Goal: Find specific page/section: Find specific page/section

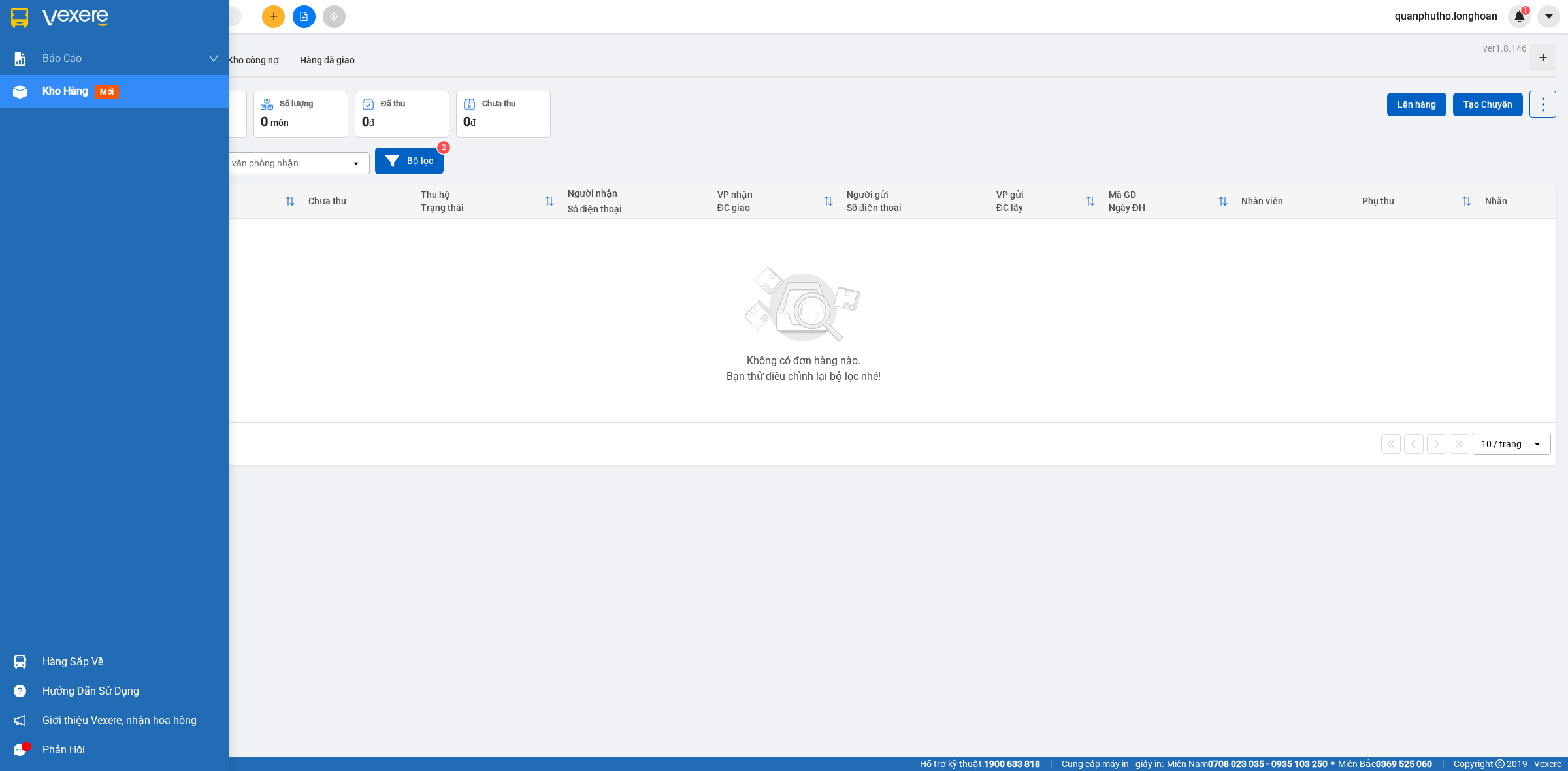
click at [29, 21] on div at bounding box center [20, 18] width 23 height 23
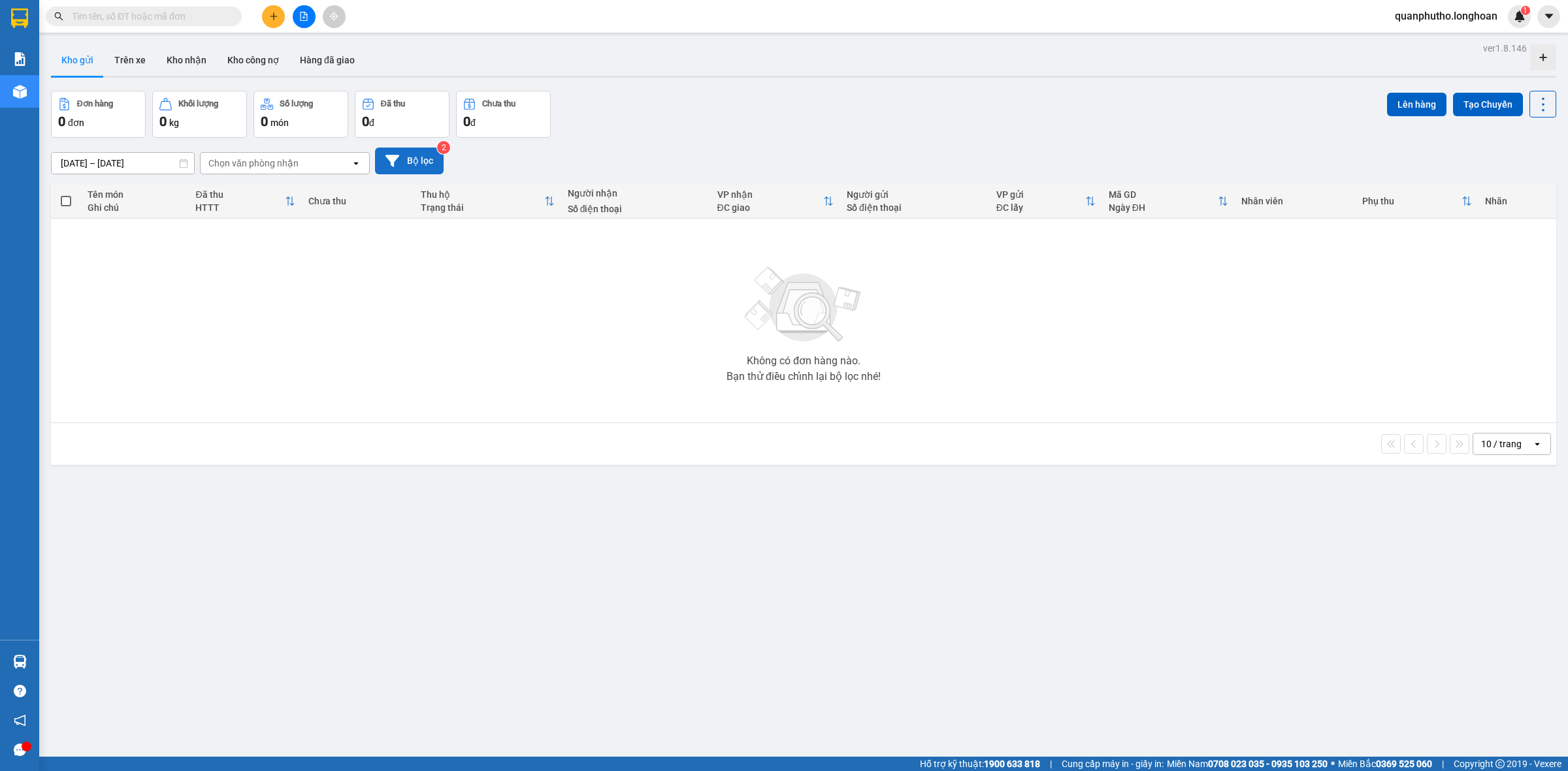
click at [410, 168] on button "Bộ lọc" at bounding box center [410, 161] width 69 height 26
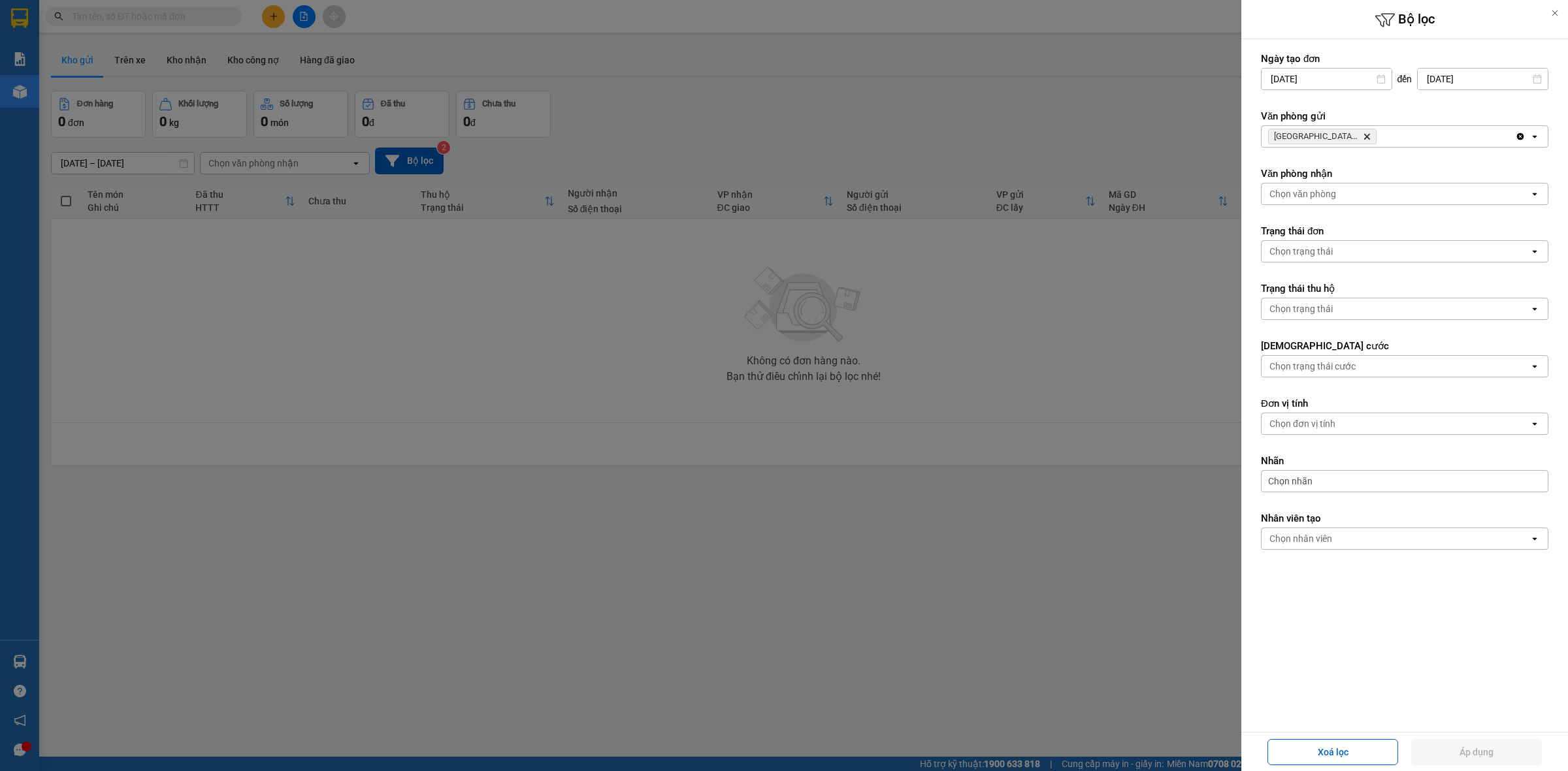
click at [1367, 136] on icon "Quảng Ngãi: VP Trường Chinh, close by backspace" at bounding box center [1367, 136] width 6 height 6
click at [1483, 756] on button "Áp dụng" at bounding box center [1477, 752] width 131 height 26
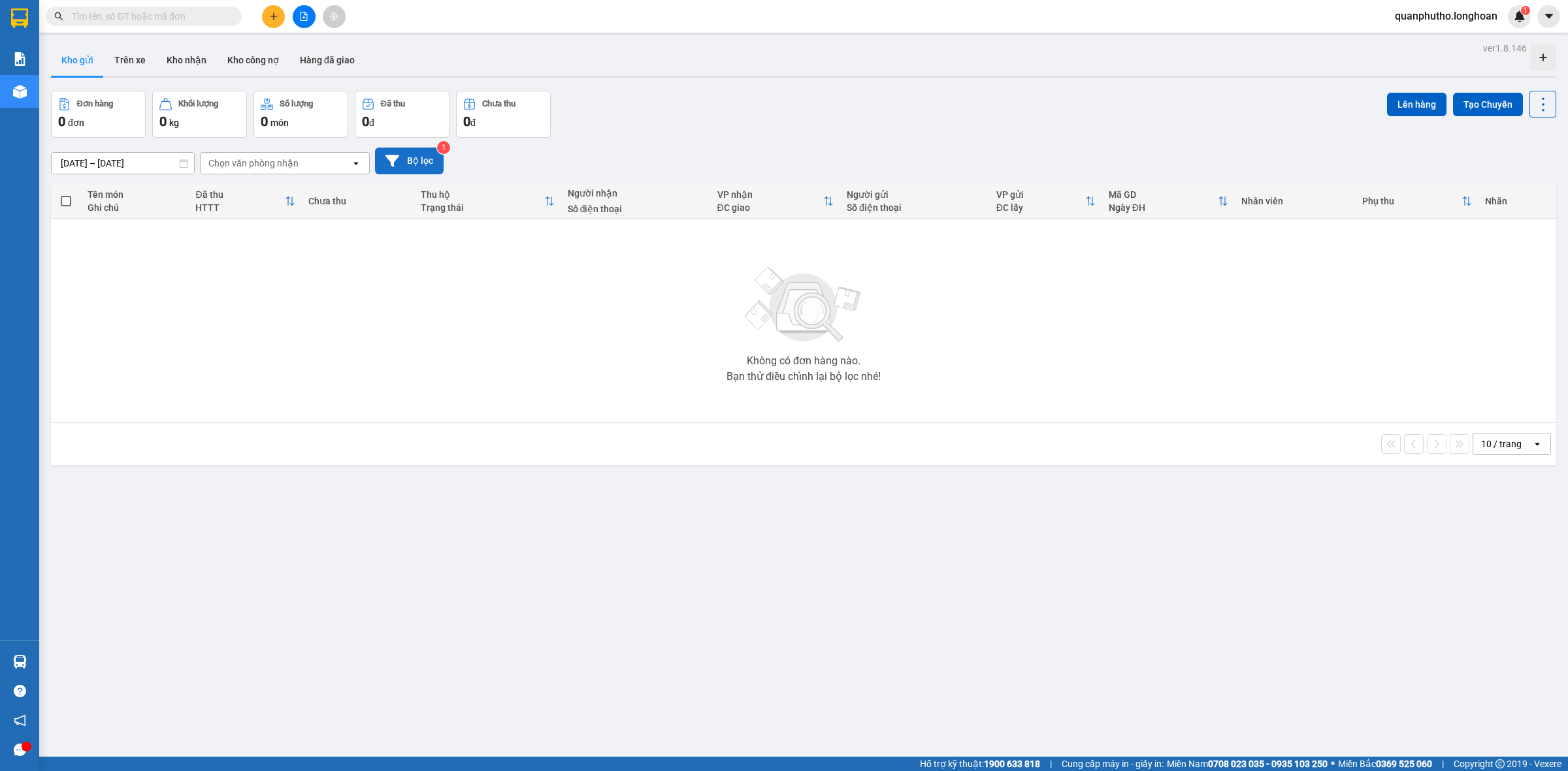
click at [416, 161] on button "Bộ lọc" at bounding box center [410, 161] width 69 height 26
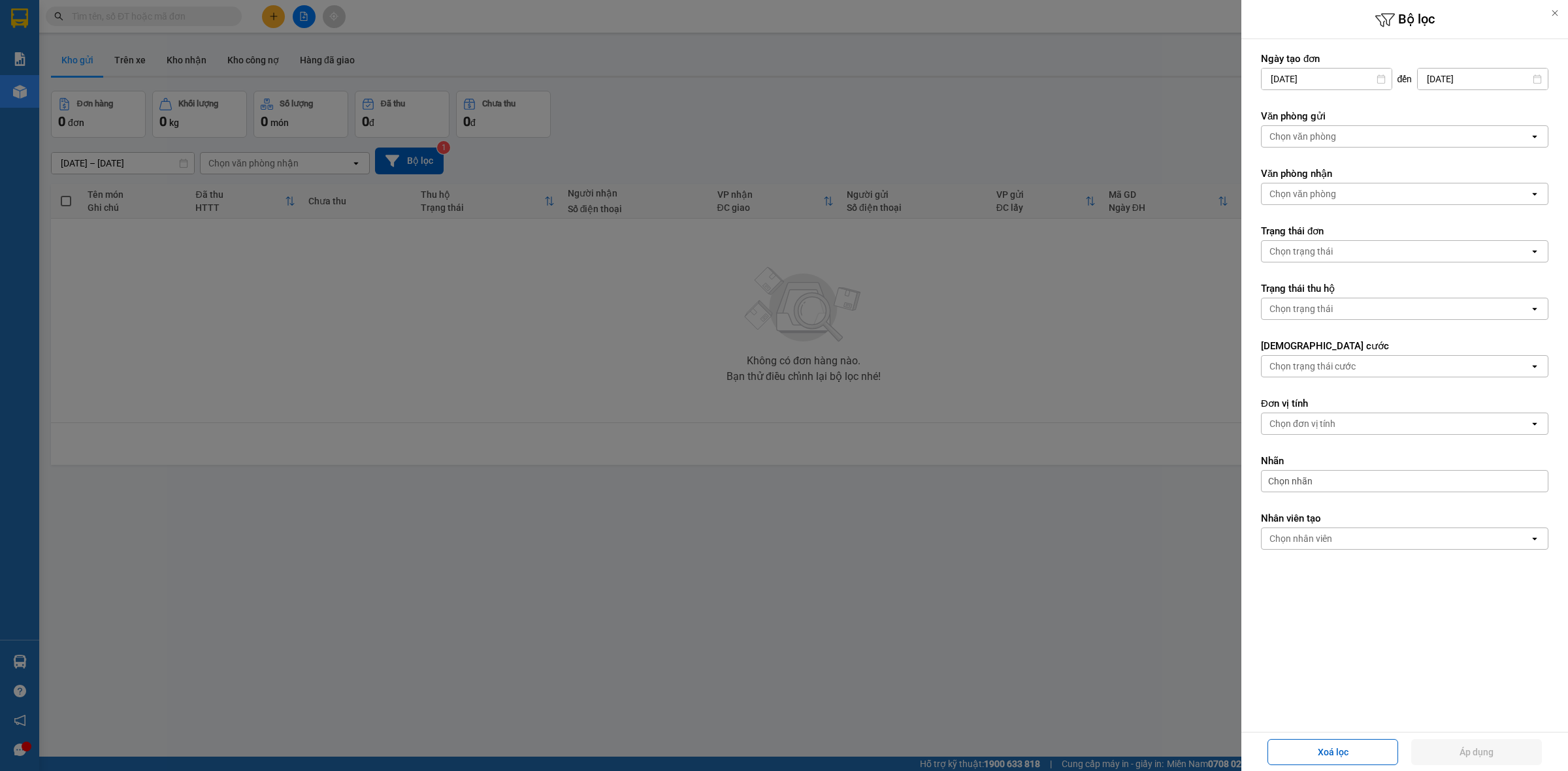
click at [1338, 138] on div "Chọn văn phòng" at bounding box center [1396, 136] width 268 height 21
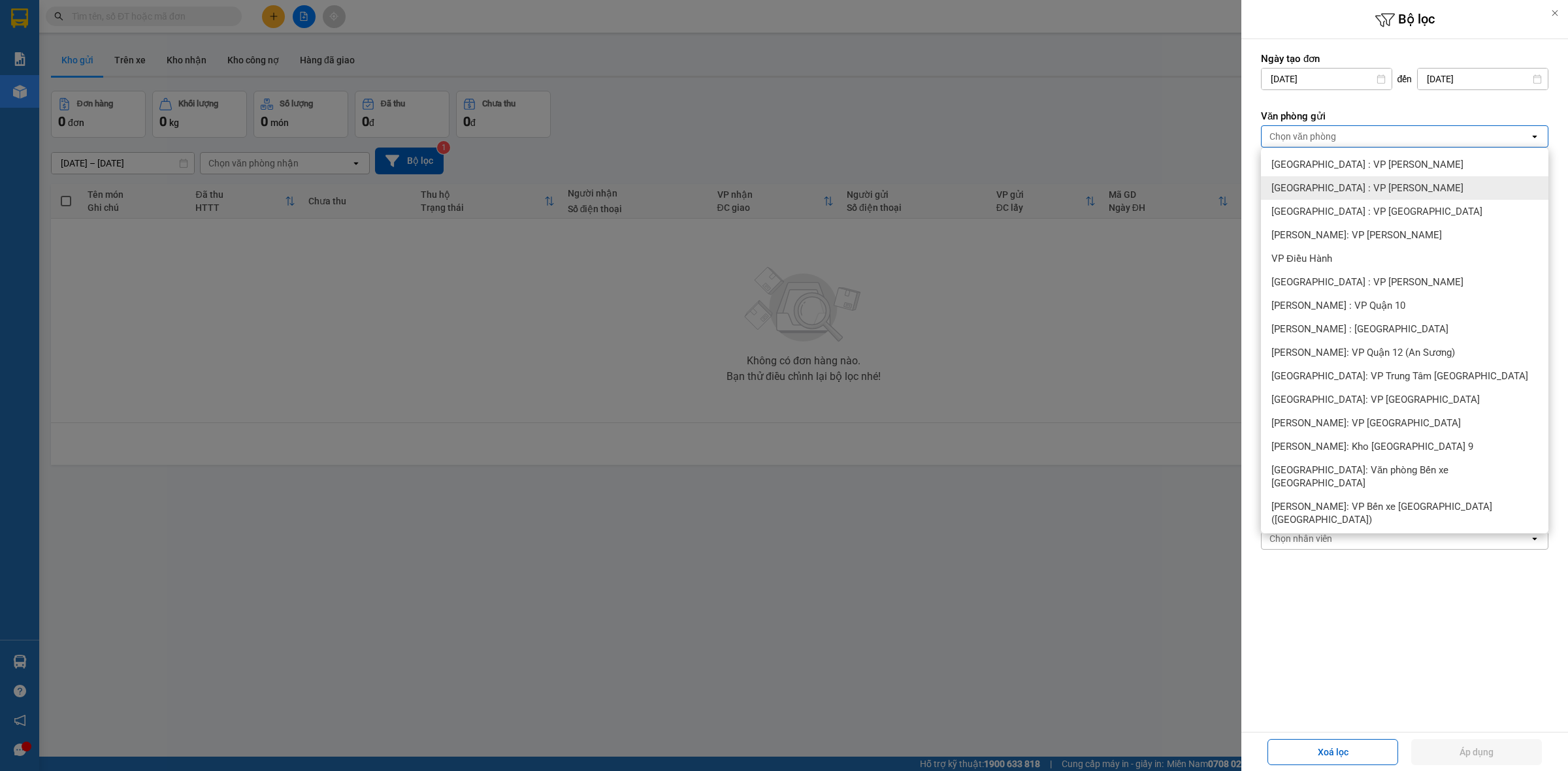
click at [1341, 181] on span "Hà Nội : VP Hoàng Mai" at bounding box center [1368, 188] width 192 height 13
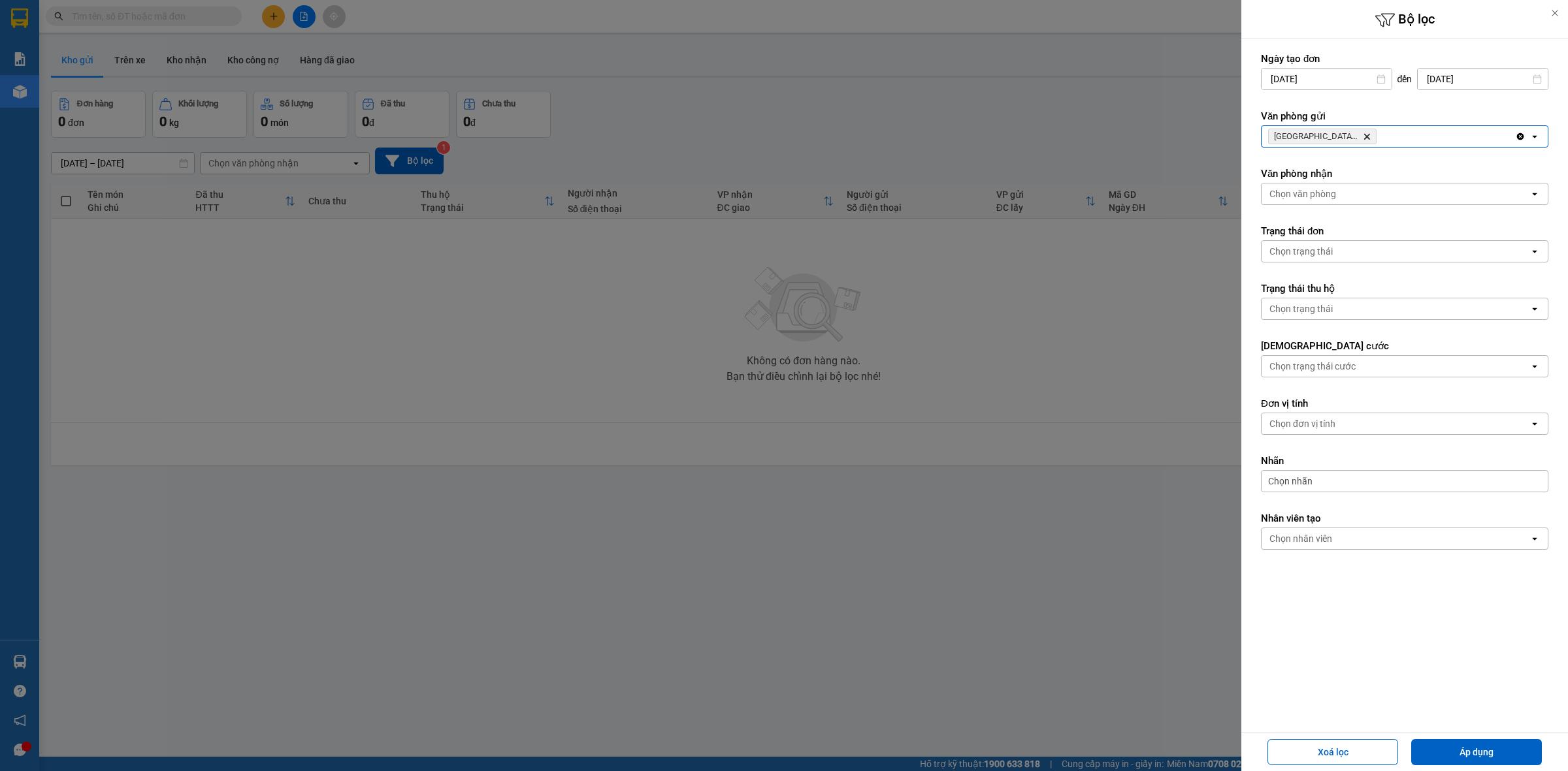
click at [1363, 134] on icon "Delete" at bounding box center [1367, 136] width 8 height 8
click at [1363, 134] on div "Chọn văn phòng" at bounding box center [1396, 136] width 268 height 21
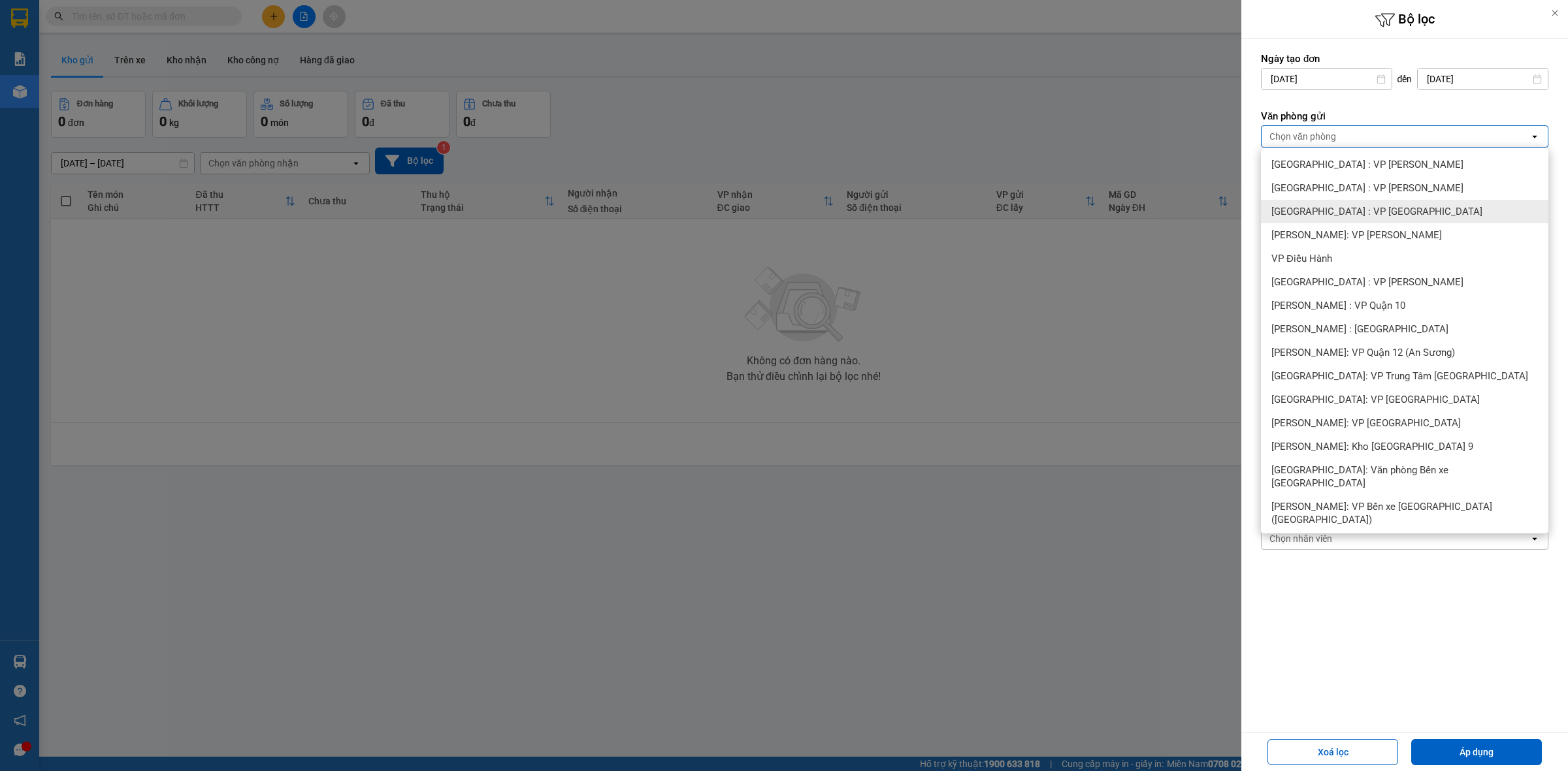
click at [1347, 216] on span "Hà Nội : VP Hà Đông" at bounding box center [1377, 212] width 211 height 13
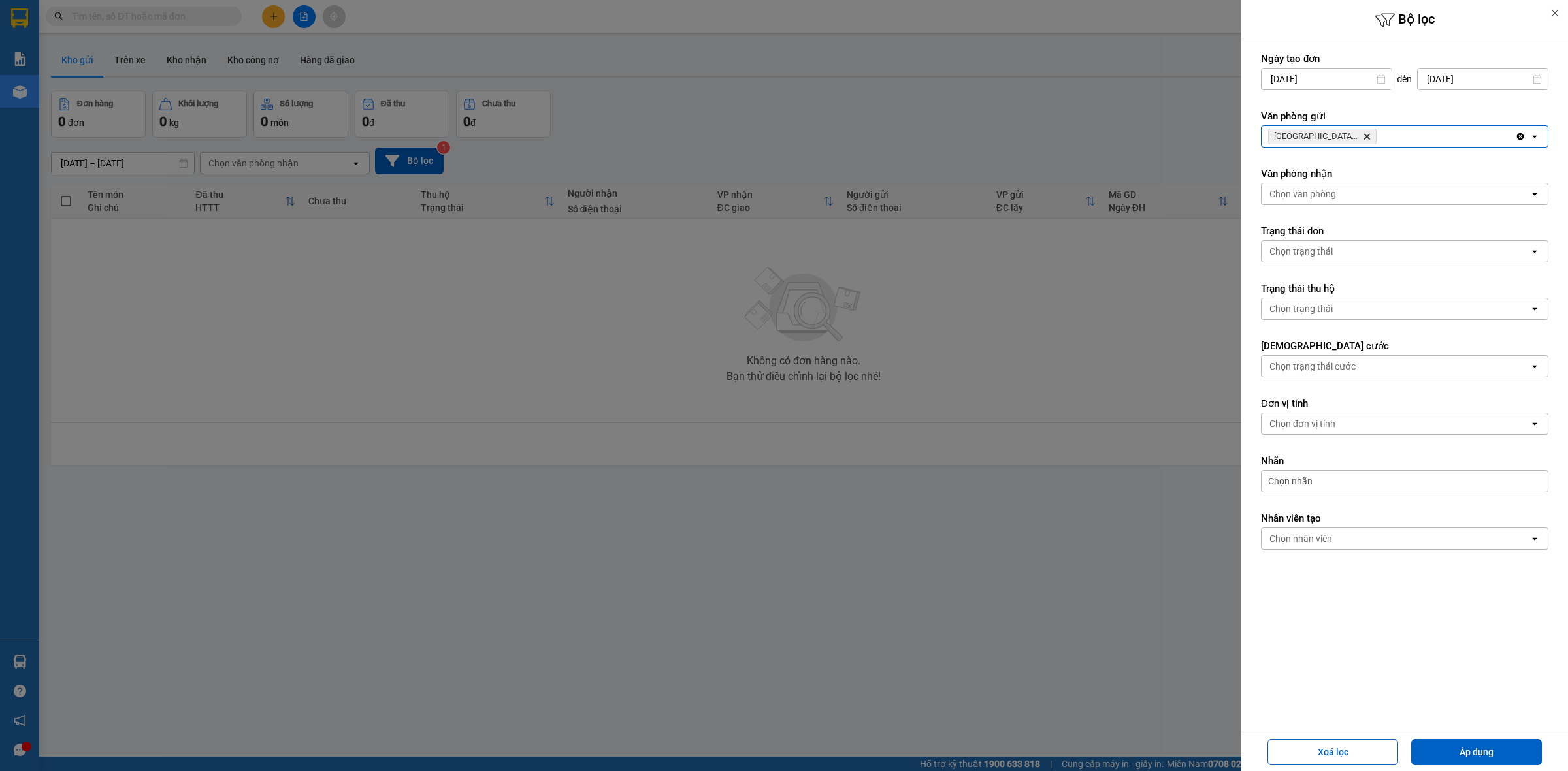
click at [1365, 138] on icon "Hà Nội : VP Hà Đông, close by backspace" at bounding box center [1367, 136] width 6 height 6
click at [1356, 142] on div "Chọn văn phòng" at bounding box center [1396, 136] width 268 height 21
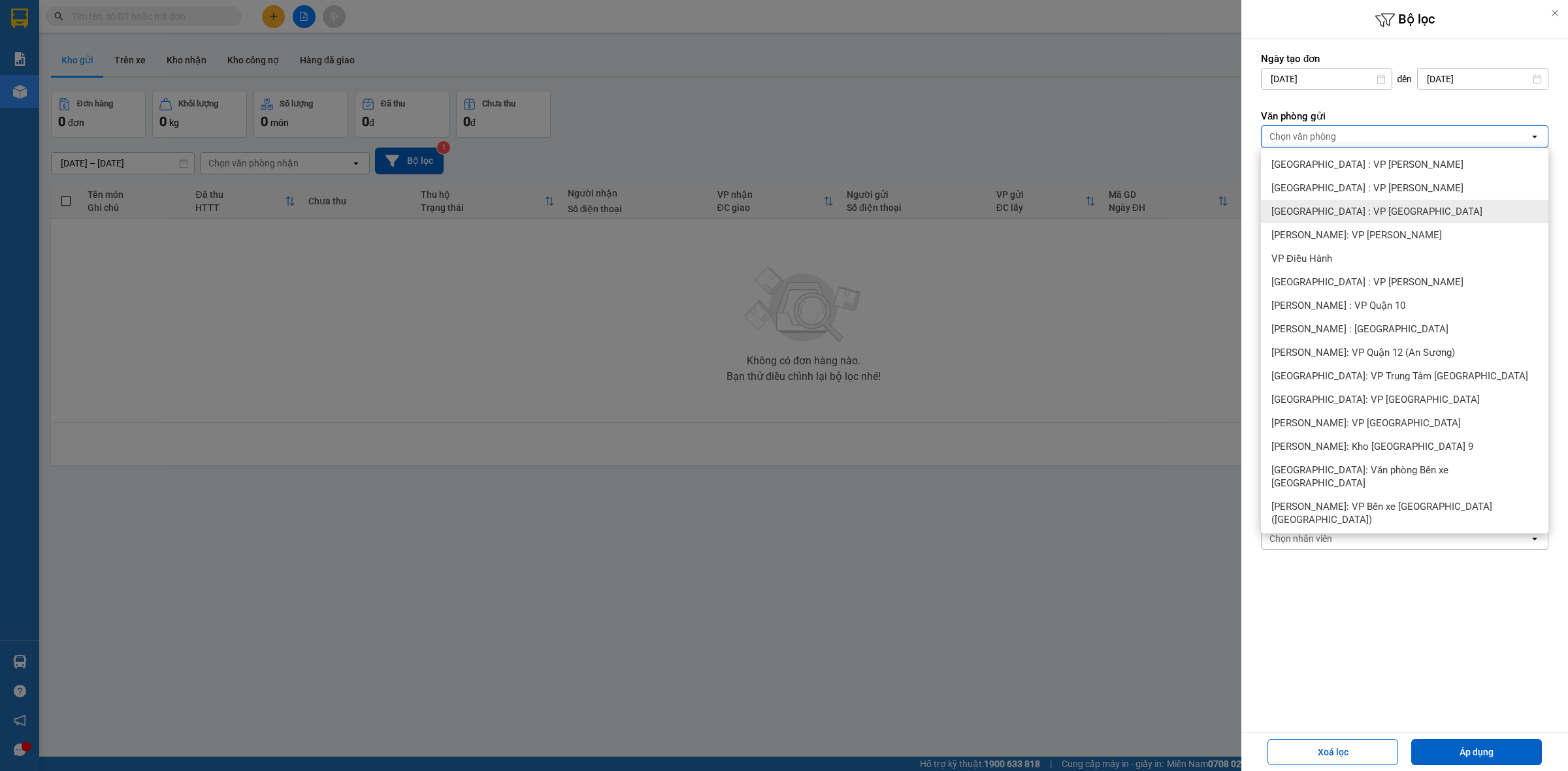
click at [1357, 211] on span "Hà Nội : VP Hà Đông" at bounding box center [1377, 212] width 211 height 13
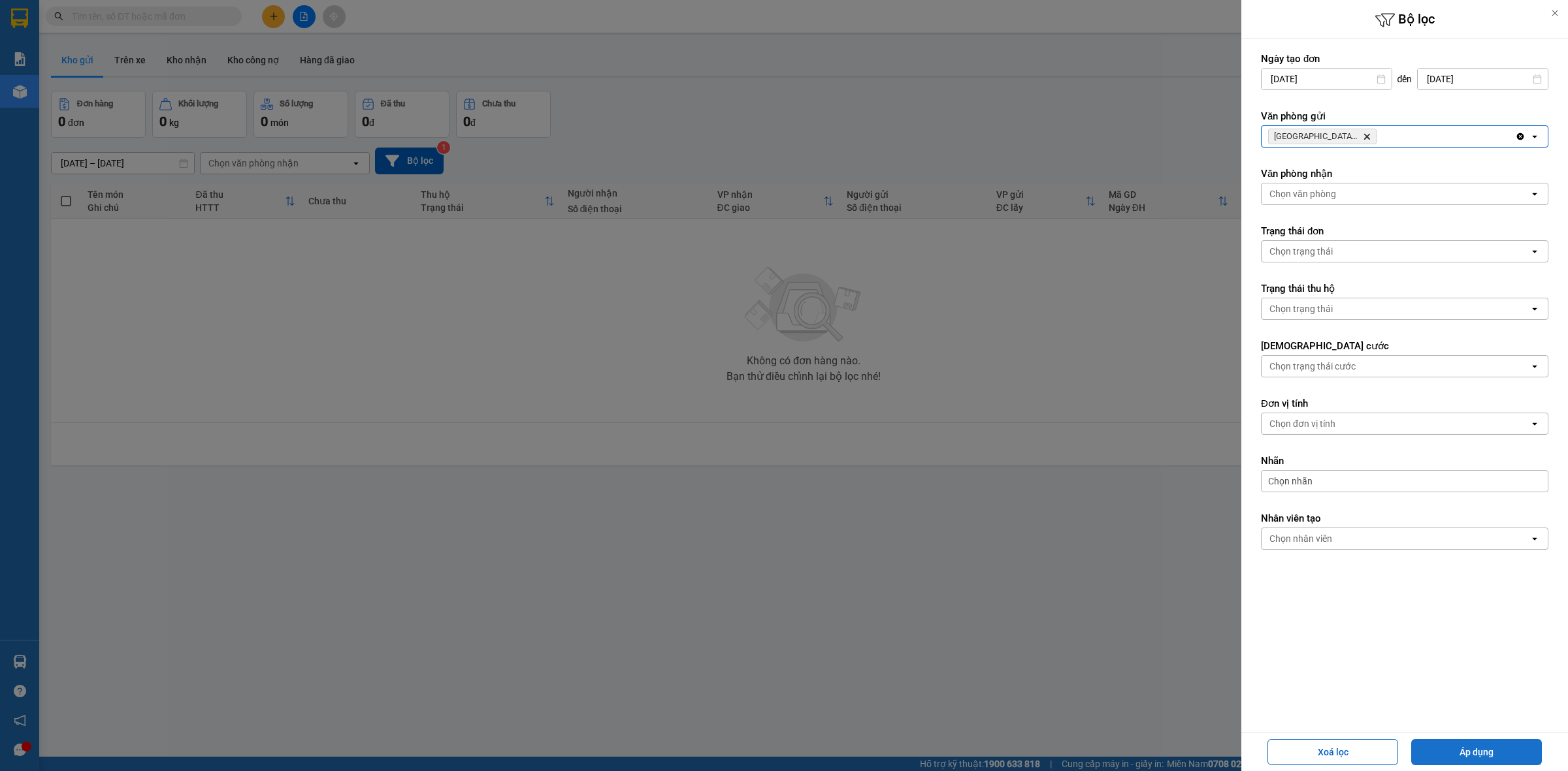
click at [1474, 758] on button "Áp dụng" at bounding box center [1477, 752] width 131 height 26
